Goal: Task Accomplishment & Management: Manage account settings

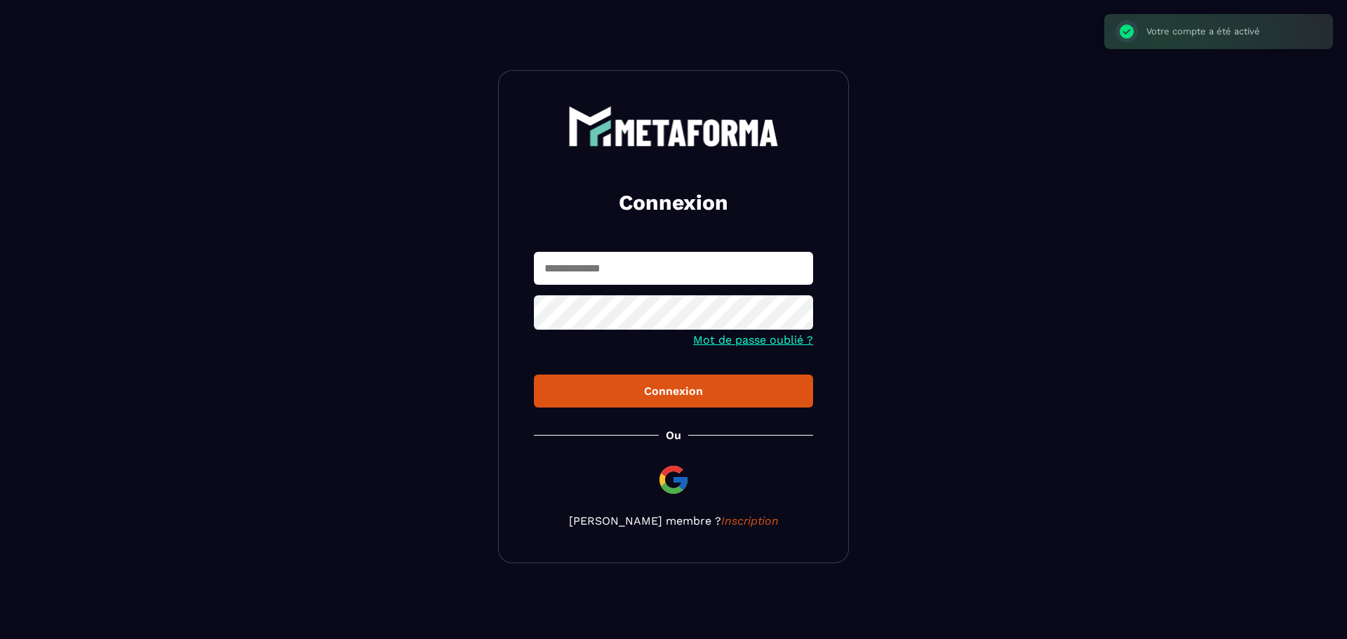
click at [601, 274] on input "text" at bounding box center [673, 268] width 279 height 33
type input "**********"
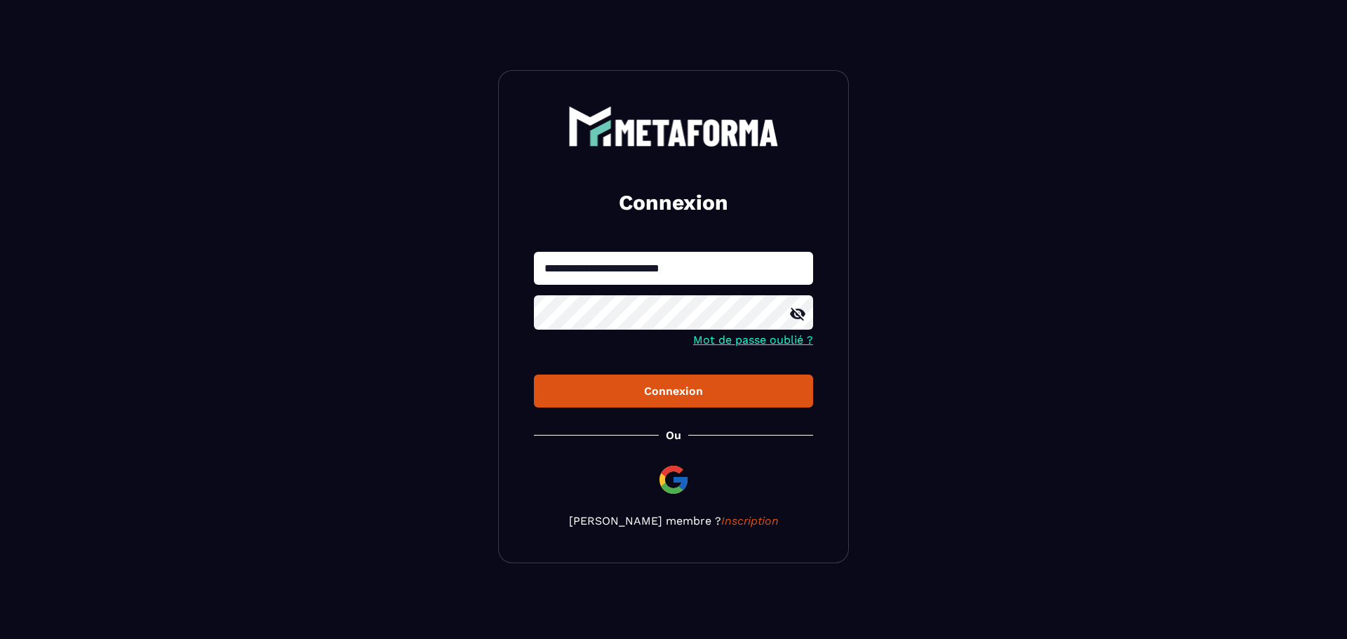
click at [672, 401] on button "Connexion" at bounding box center [673, 391] width 279 height 33
